Goal: Task Accomplishment & Management: Complete application form

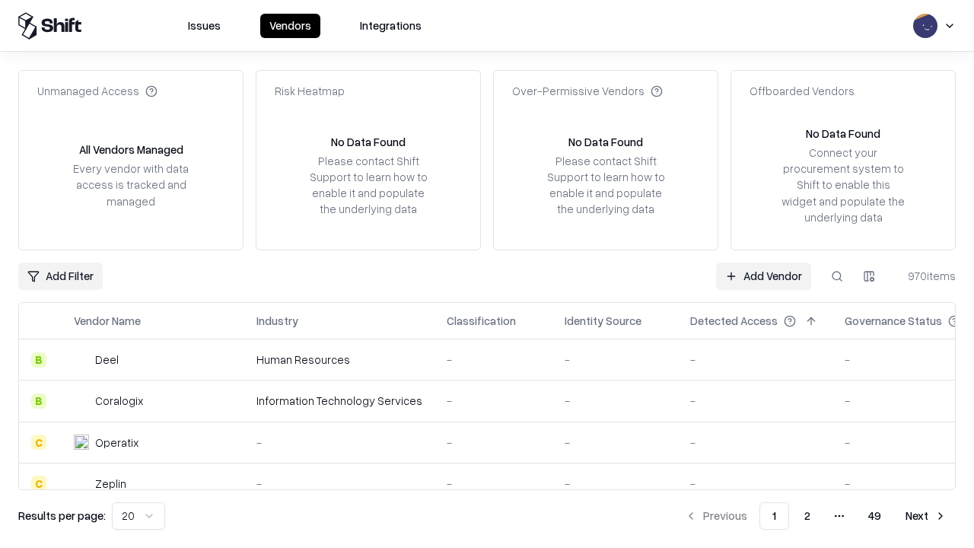
click at [764, 276] on link "Add Vendor" at bounding box center [763, 276] width 95 height 27
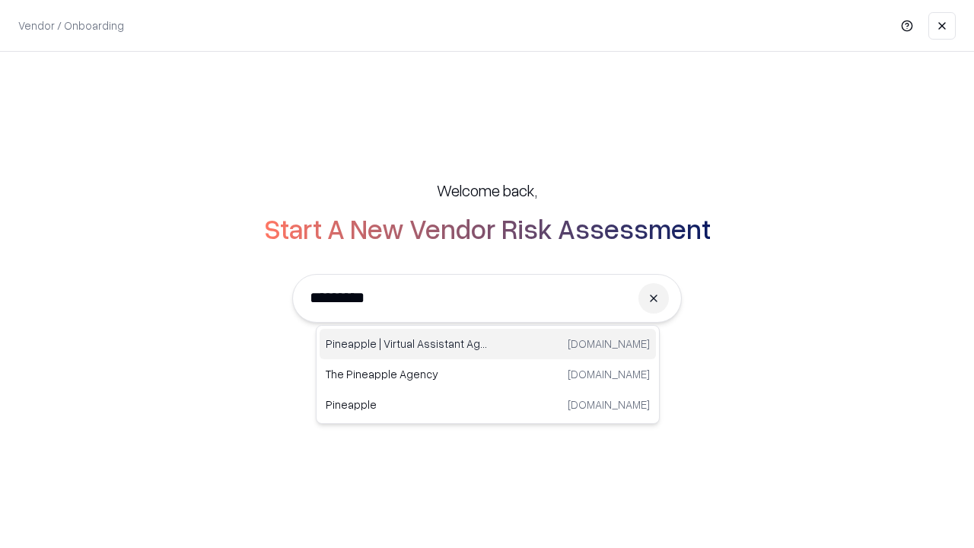
click at [488, 344] on div "Pineapple | Virtual Assistant Agency [DOMAIN_NAME]" at bounding box center [488, 344] width 336 height 30
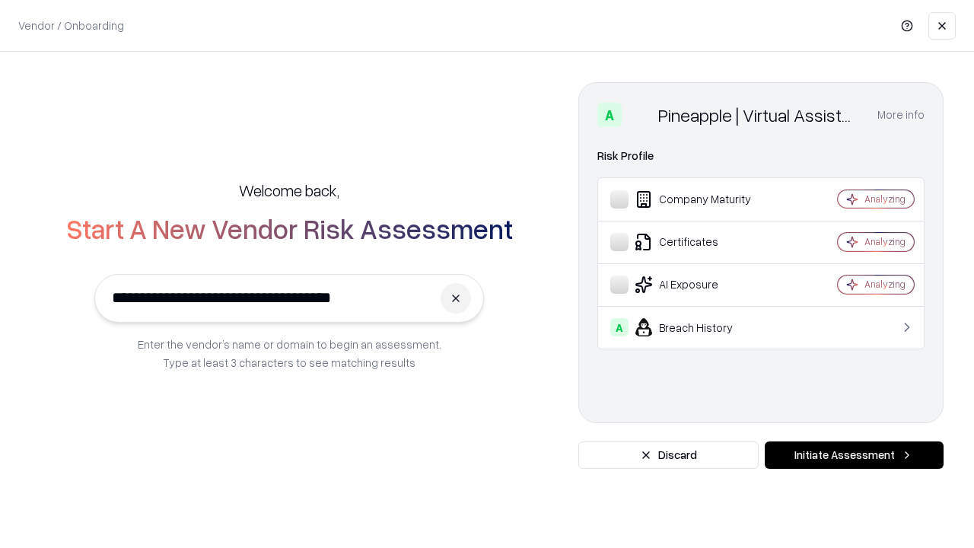
type input "**********"
click at [854, 455] on button "Initiate Assessment" at bounding box center [854, 455] width 179 height 27
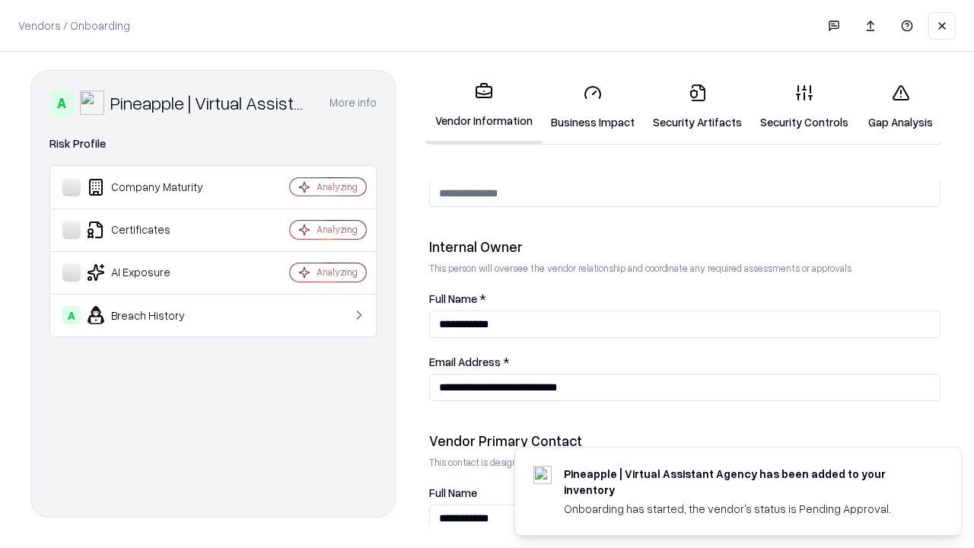
scroll to position [789, 0]
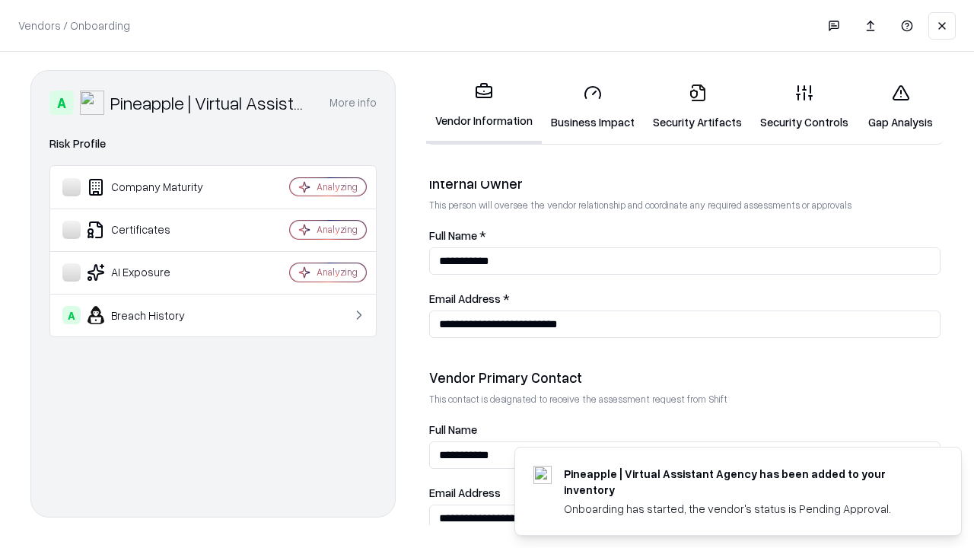
click at [593, 107] on link "Business Impact" at bounding box center [593, 107] width 102 height 71
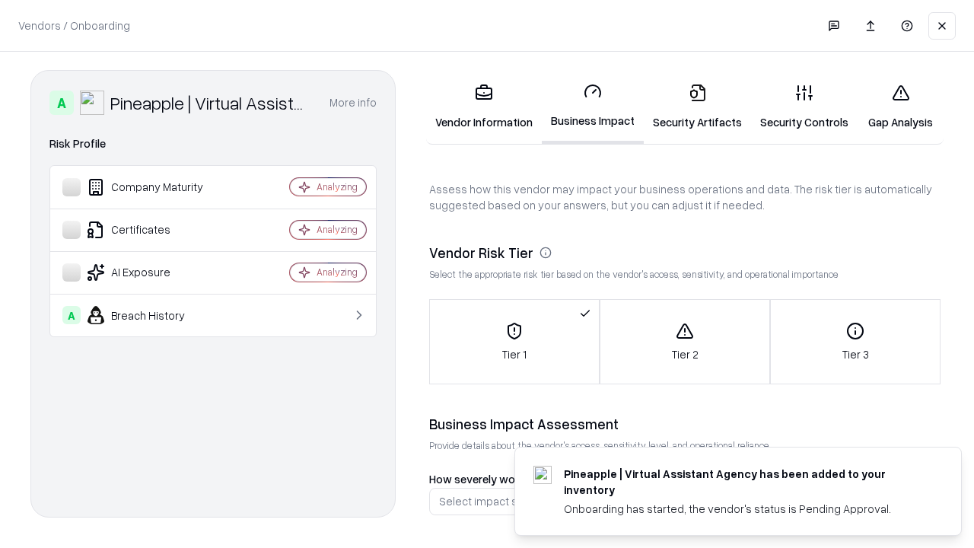
click at [697, 107] on link "Security Artifacts" at bounding box center [697, 107] width 107 height 71
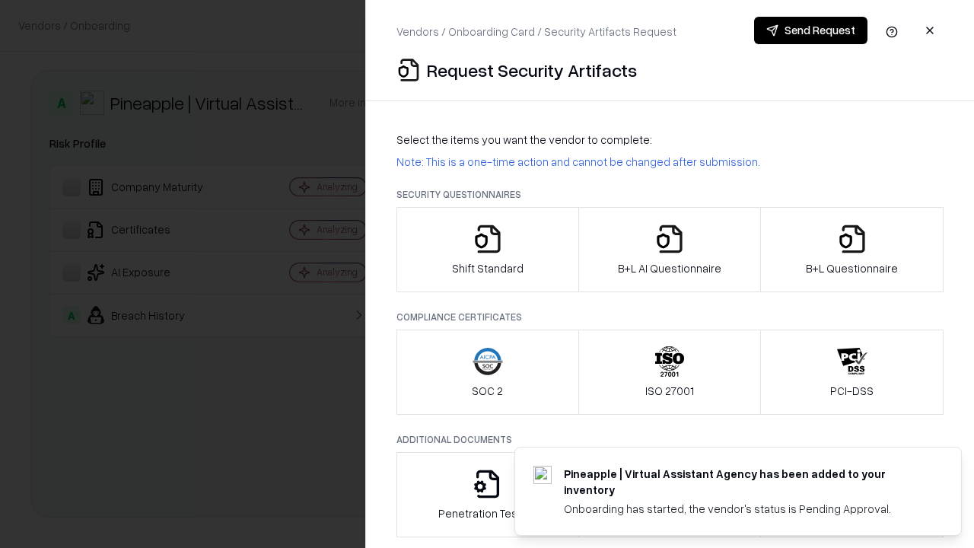
click at [487, 250] on icon "button" at bounding box center [488, 239] width 30 height 30
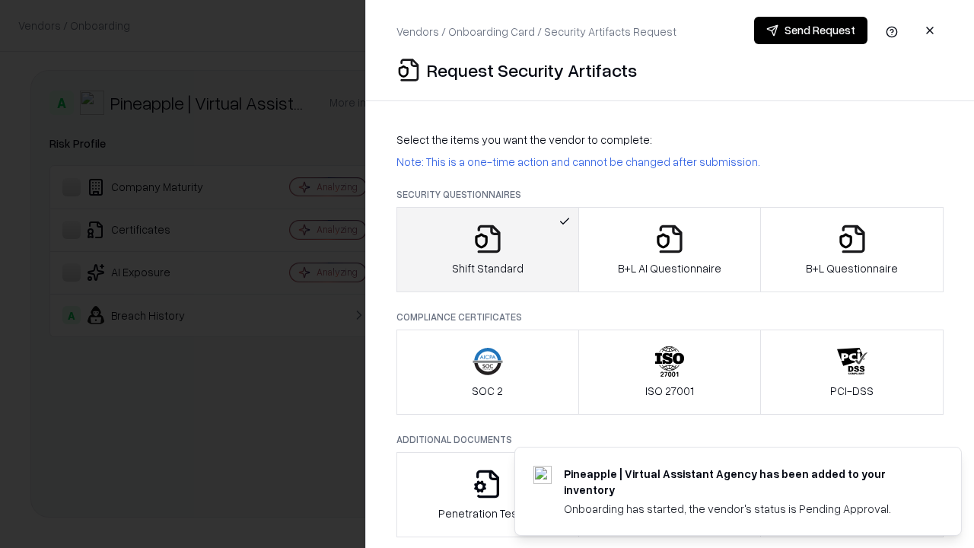
click at [811, 30] on button "Send Request" at bounding box center [810, 30] width 113 height 27
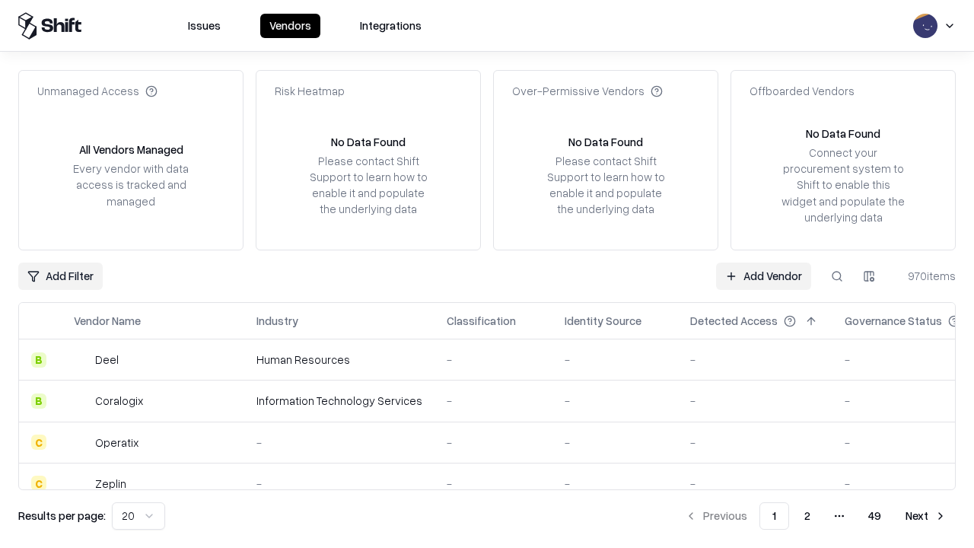
click at [837, 276] on button at bounding box center [837, 276] width 27 height 27
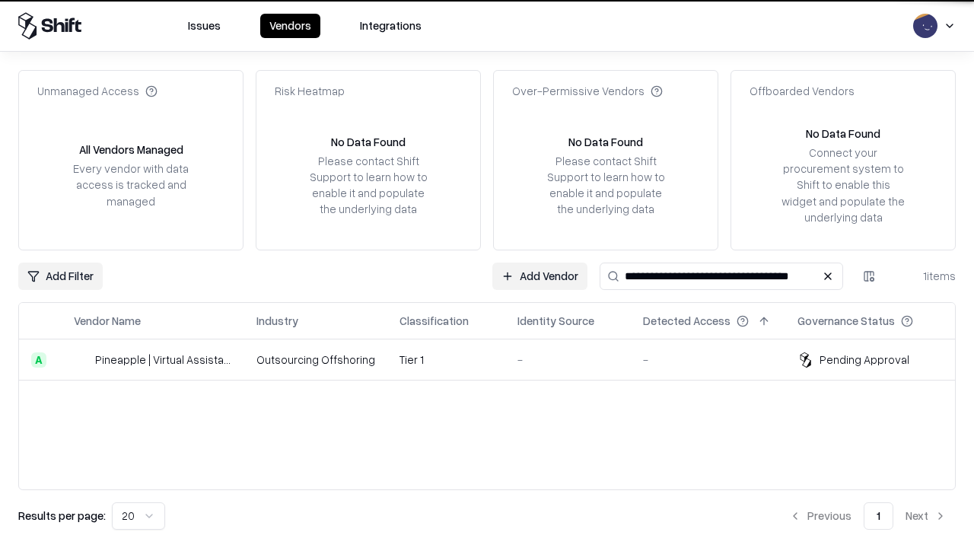
type input "**********"
click at [496, 359] on td "Tier 1" at bounding box center [447, 360] width 118 height 41
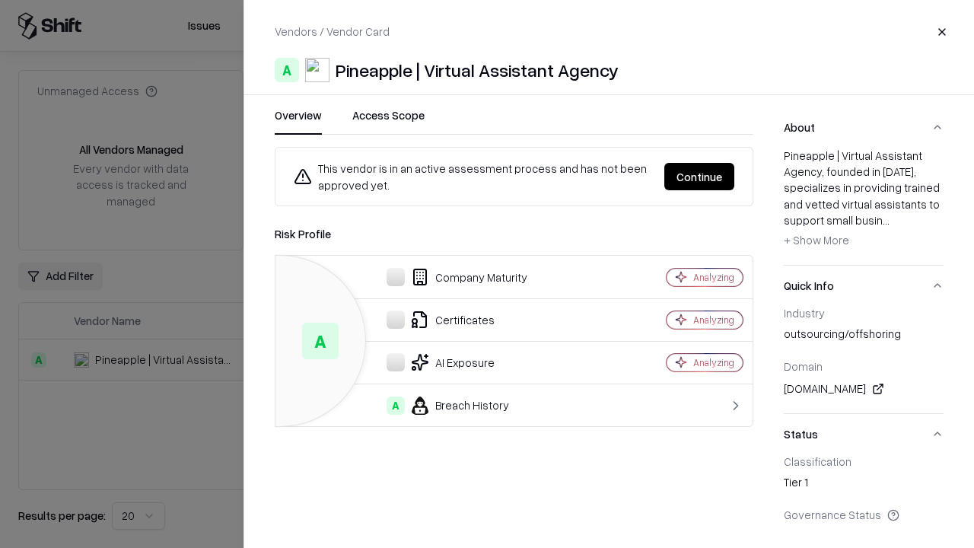
click at [700, 177] on button "Continue" at bounding box center [700, 176] width 70 height 27
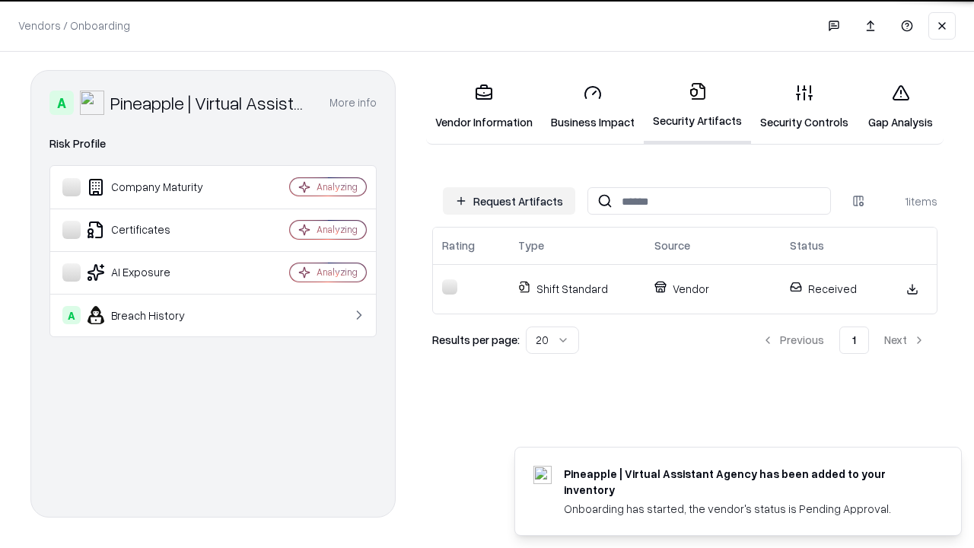
click at [901, 107] on link "Gap Analysis" at bounding box center [901, 107] width 86 height 71
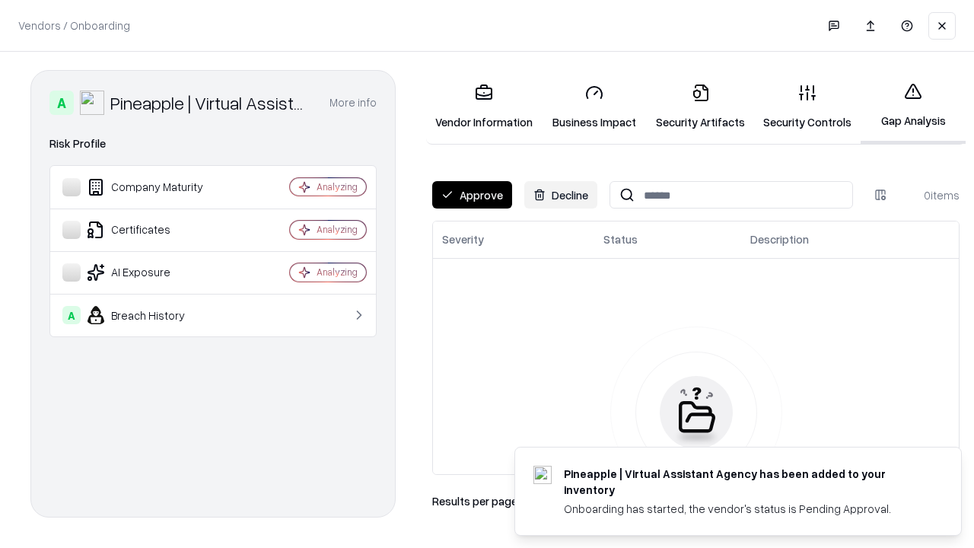
click at [472, 195] on button "Approve" at bounding box center [472, 194] width 80 height 27
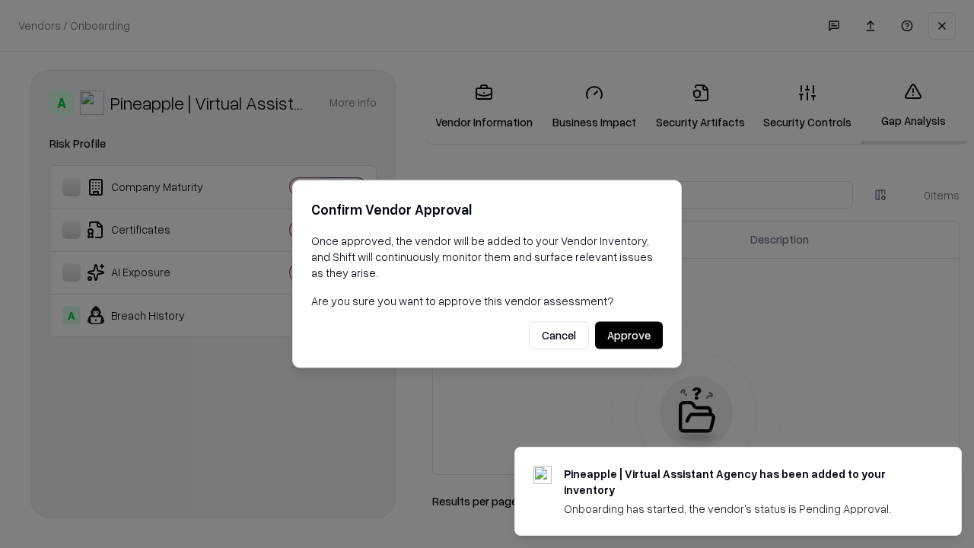
click at [629, 335] on button "Approve" at bounding box center [629, 335] width 68 height 27
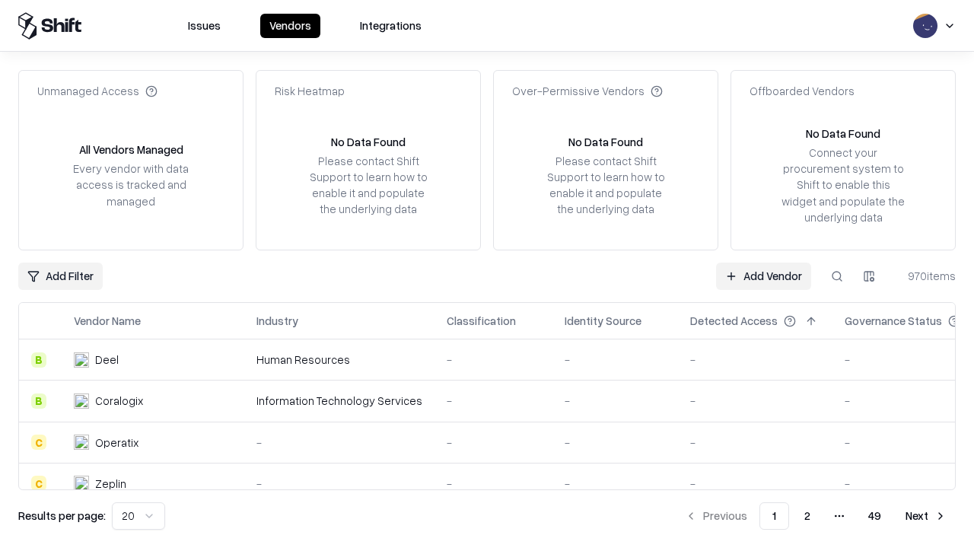
type input "**********"
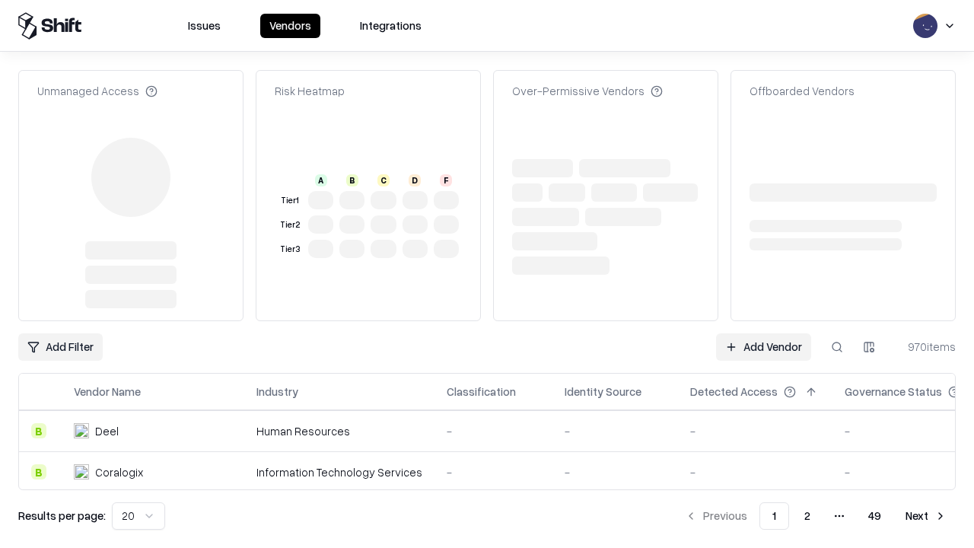
click at [764, 333] on link "Add Vendor" at bounding box center [763, 346] width 95 height 27
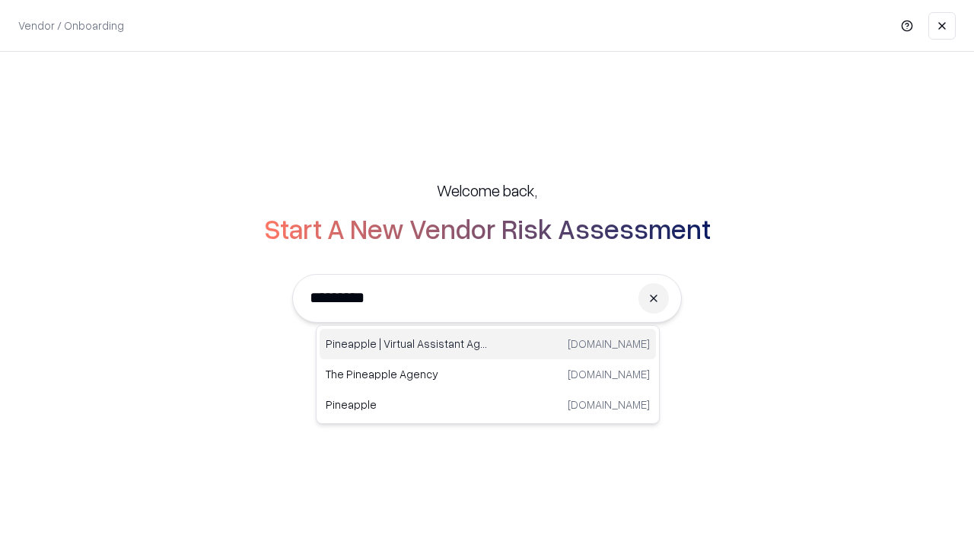
click at [488, 344] on div "Pineapple | Virtual Assistant Agency [DOMAIN_NAME]" at bounding box center [488, 344] width 336 height 30
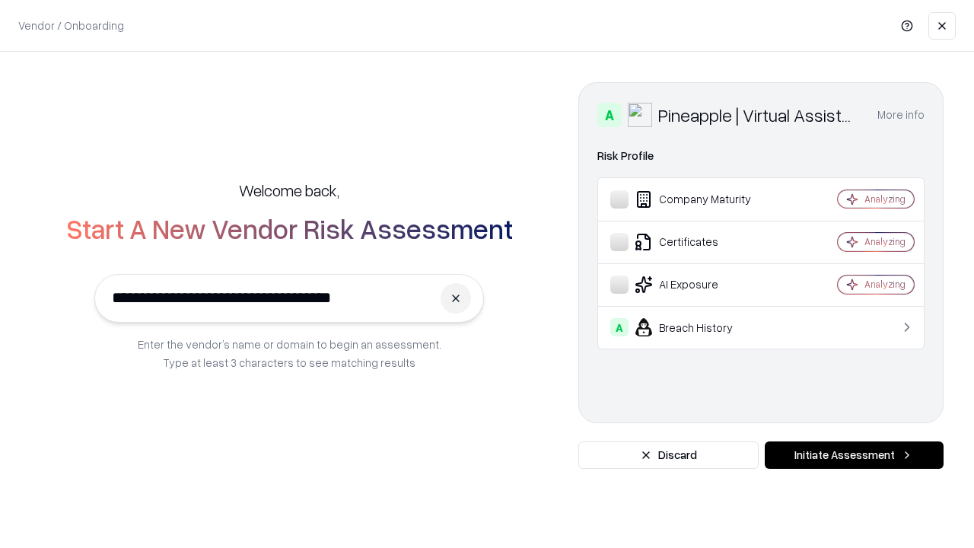
type input "**********"
click at [854, 455] on button "Initiate Assessment" at bounding box center [854, 455] width 179 height 27
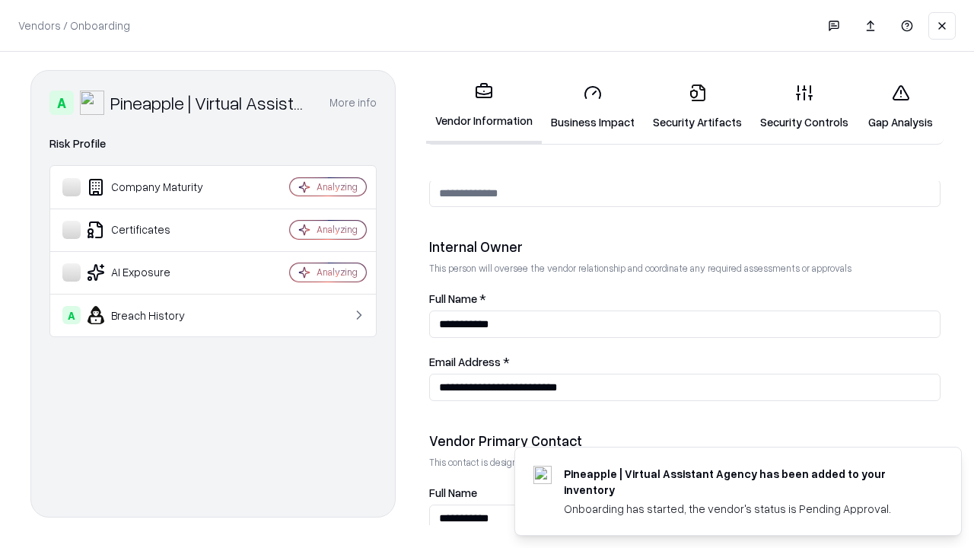
scroll to position [789, 0]
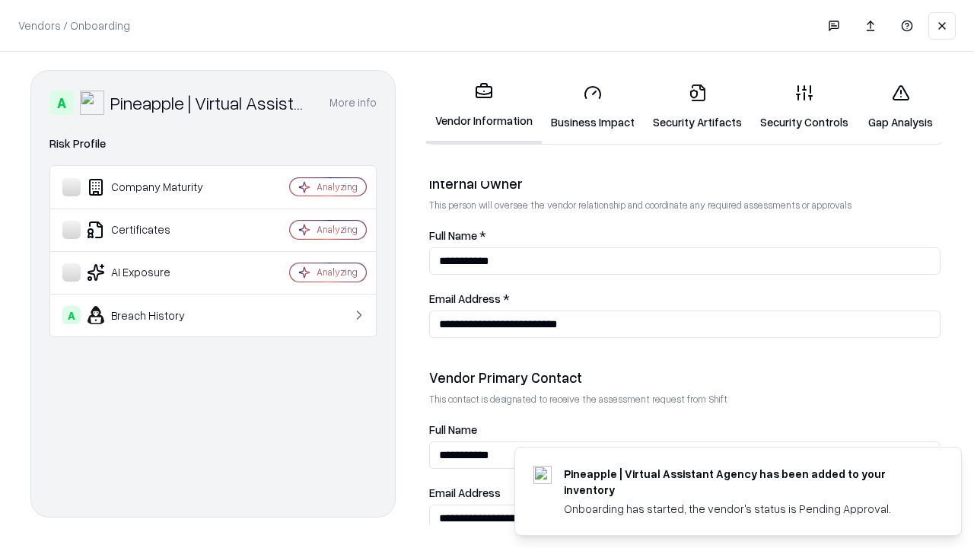
click at [901, 107] on link "Gap Analysis" at bounding box center [901, 107] width 86 height 71
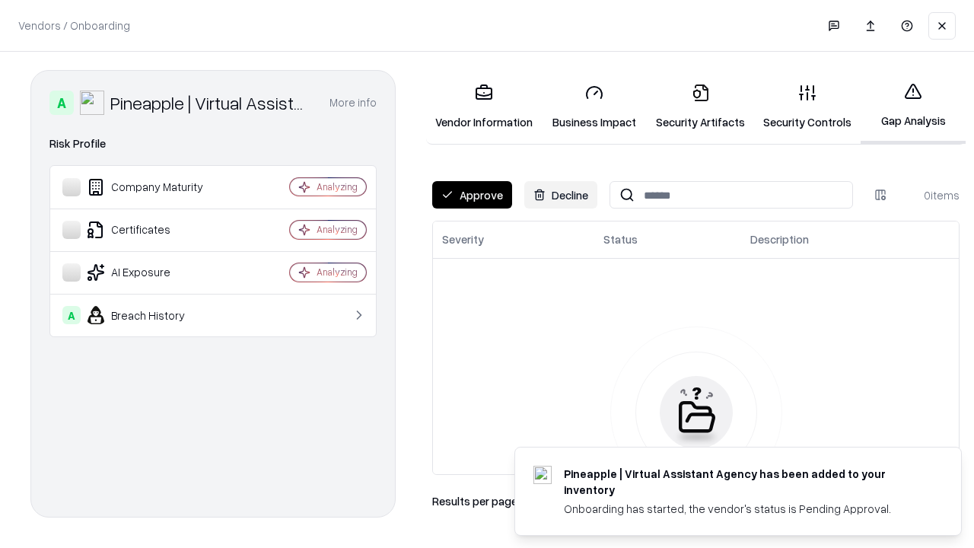
click at [472, 195] on button "Approve" at bounding box center [472, 194] width 80 height 27
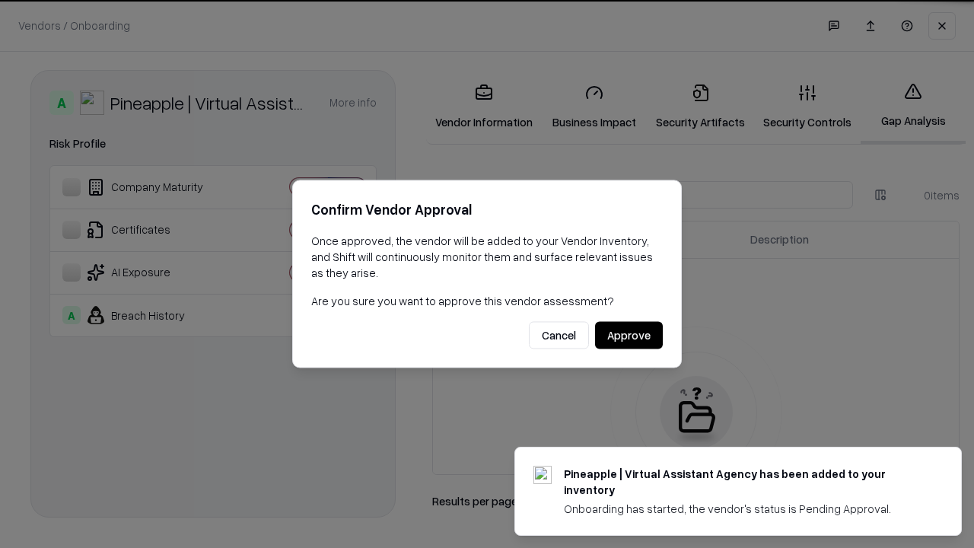
click at [629, 335] on button "Approve" at bounding box center [629, 335] width 68 height 27
